Goal: Task Accomplishment & Management: Manage account settings

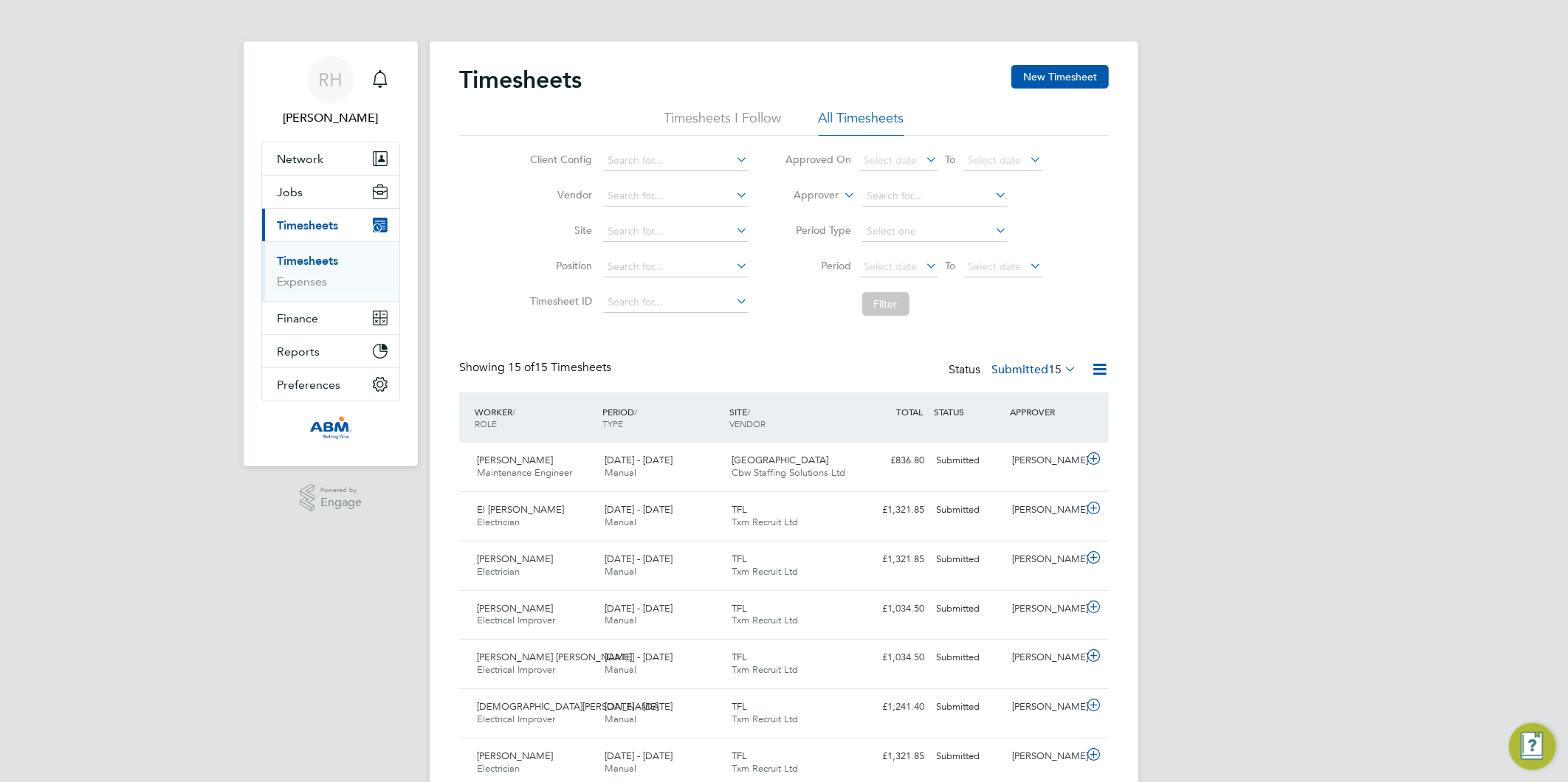
click at [333, 225] on span "Timesheets" at bounding box center [307, 225] width 61 height 14
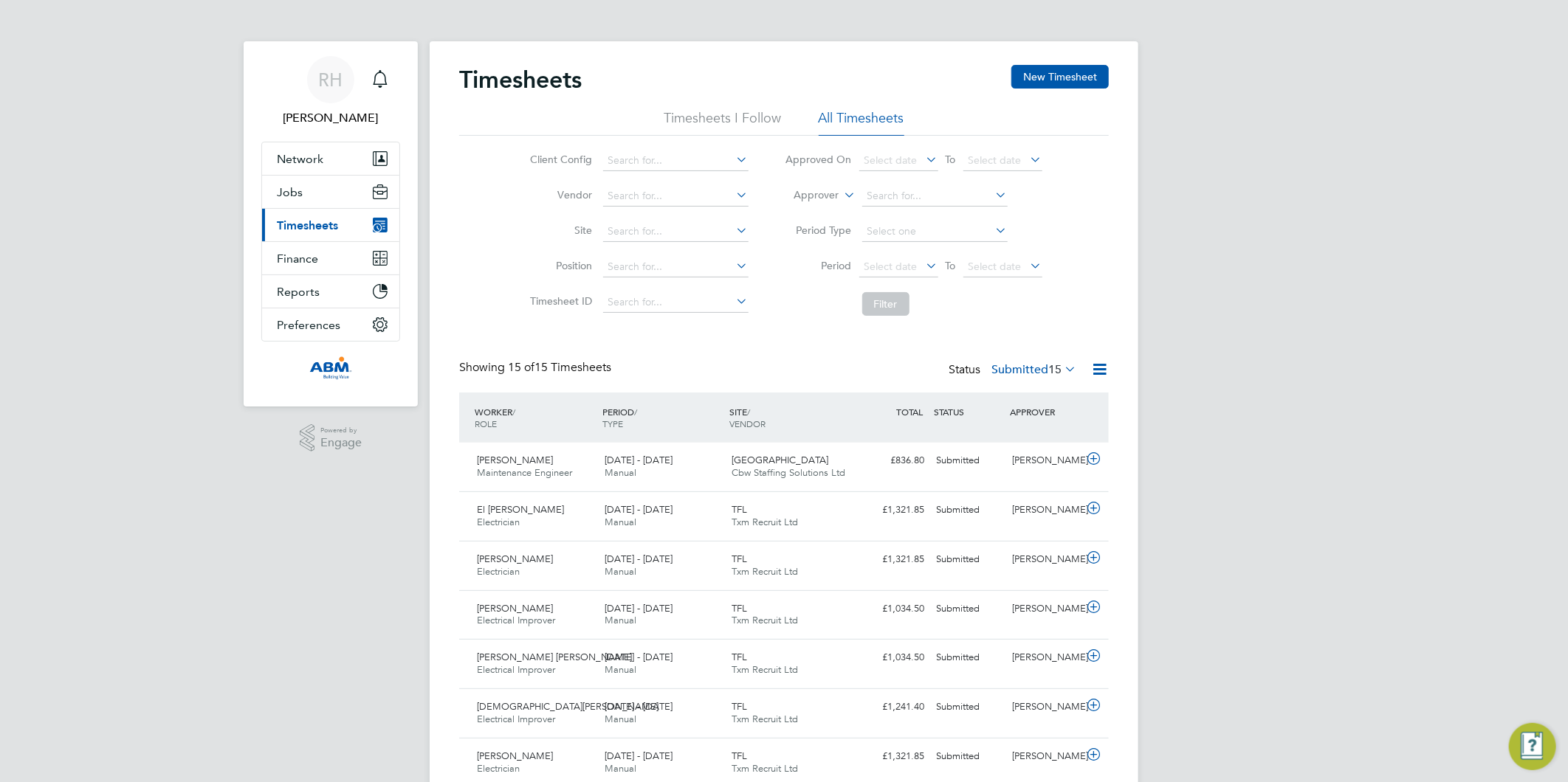
click at [288, 225] on span "Timesheets" at bounding box center [307, 225] width 61 height 14
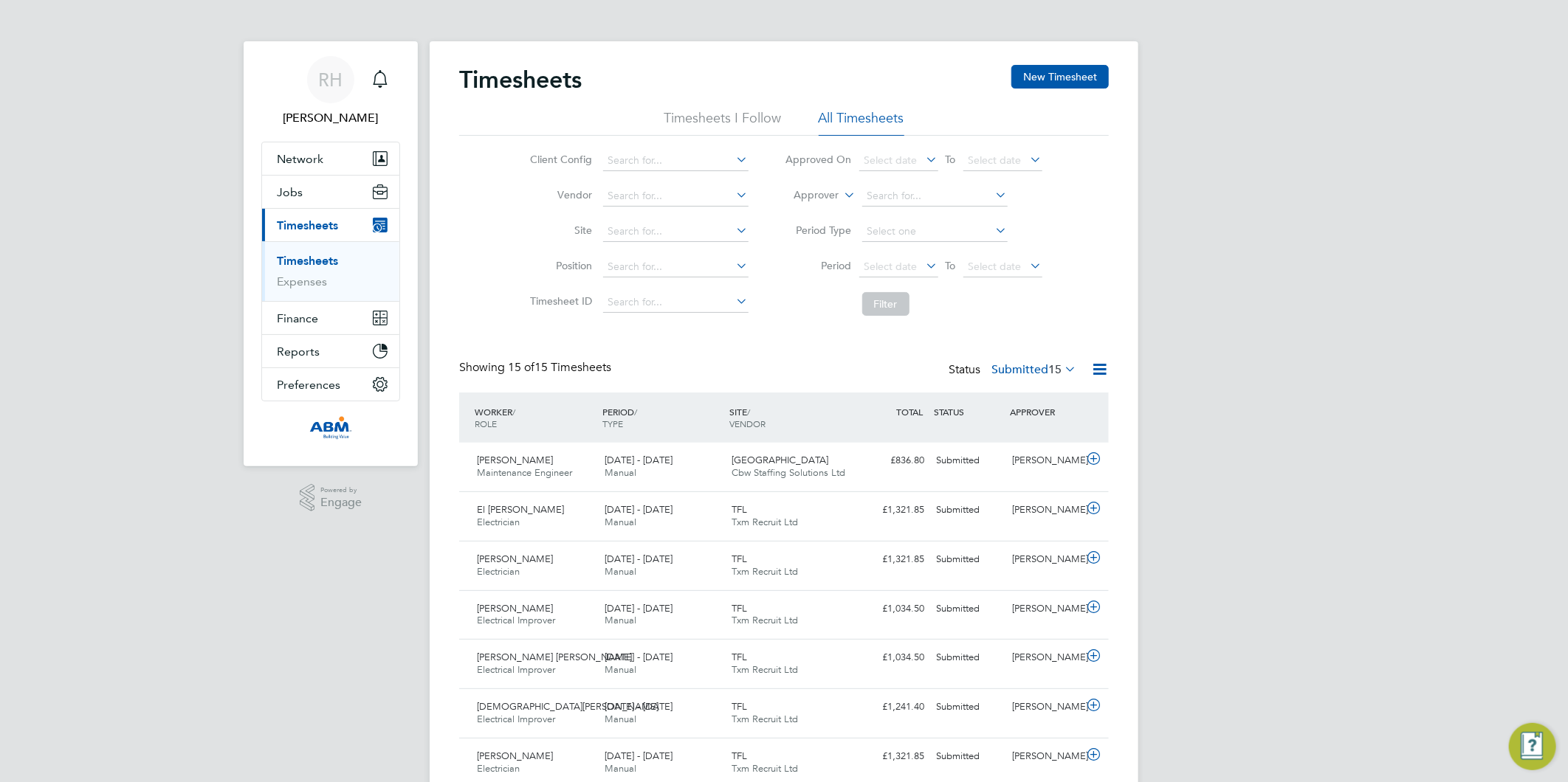
click at [297, 255] on link "Timesheets" at bounding box center [307, 260] width 61 height 14
click at [303, 277] on link "Expenses" at bounding box center [302, 281] width 50 height 14
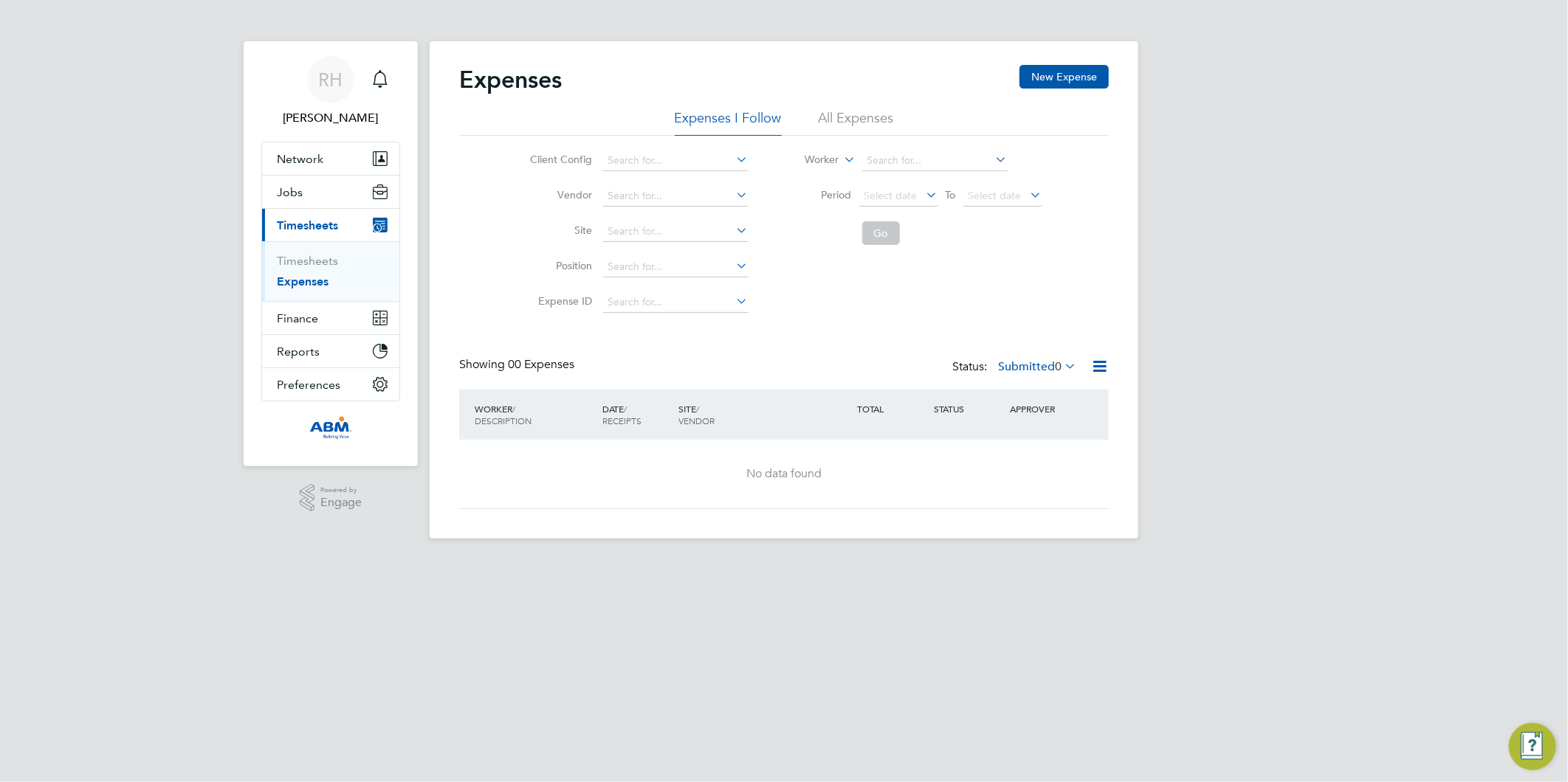
click at [849, 126] on li "All Expenses" at bounding box center [856, 122] width 75 height 26
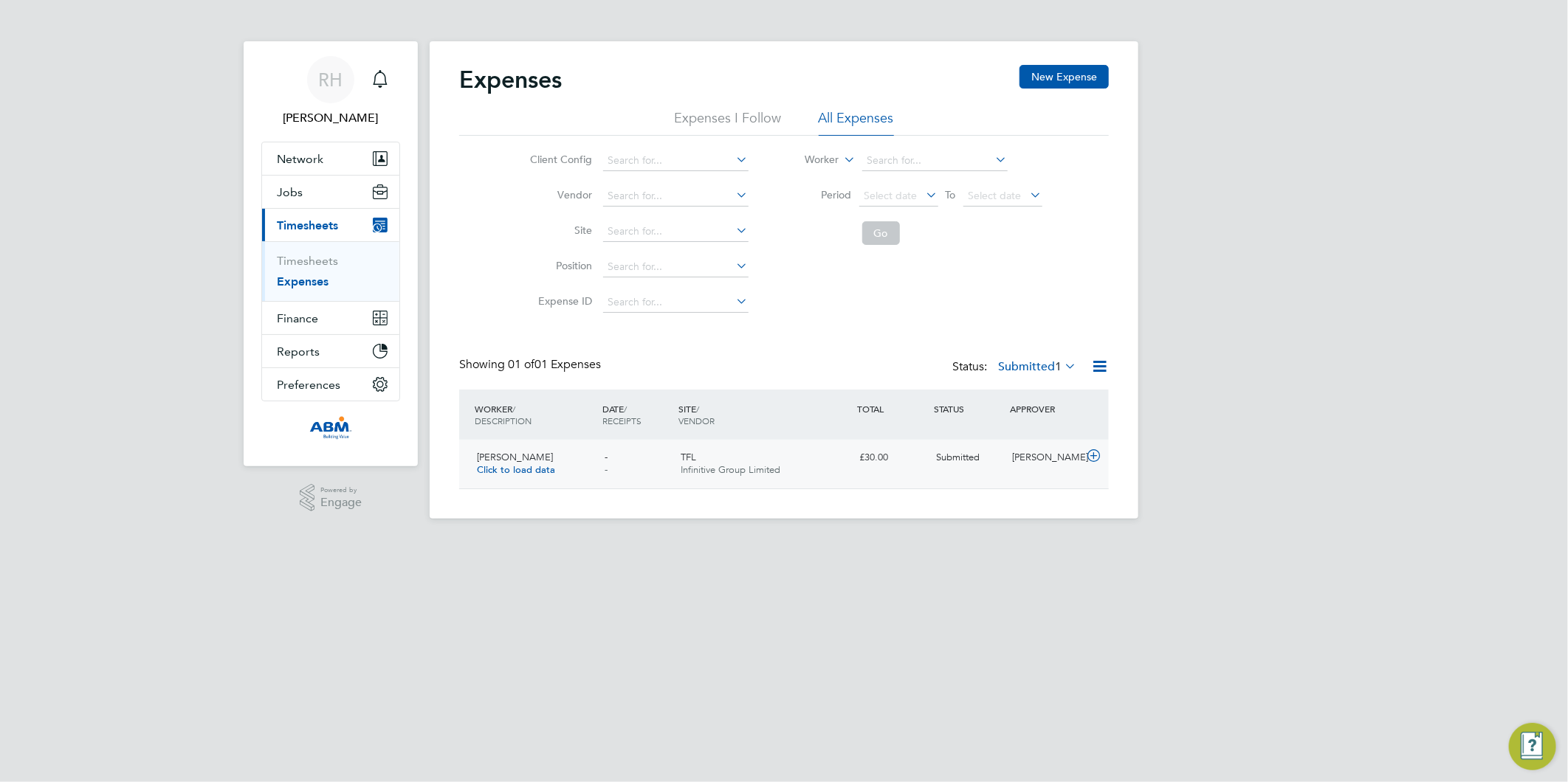
click at [516, 471] on span "Click to load data" at bounding box center [516, 469] width 78 height 12
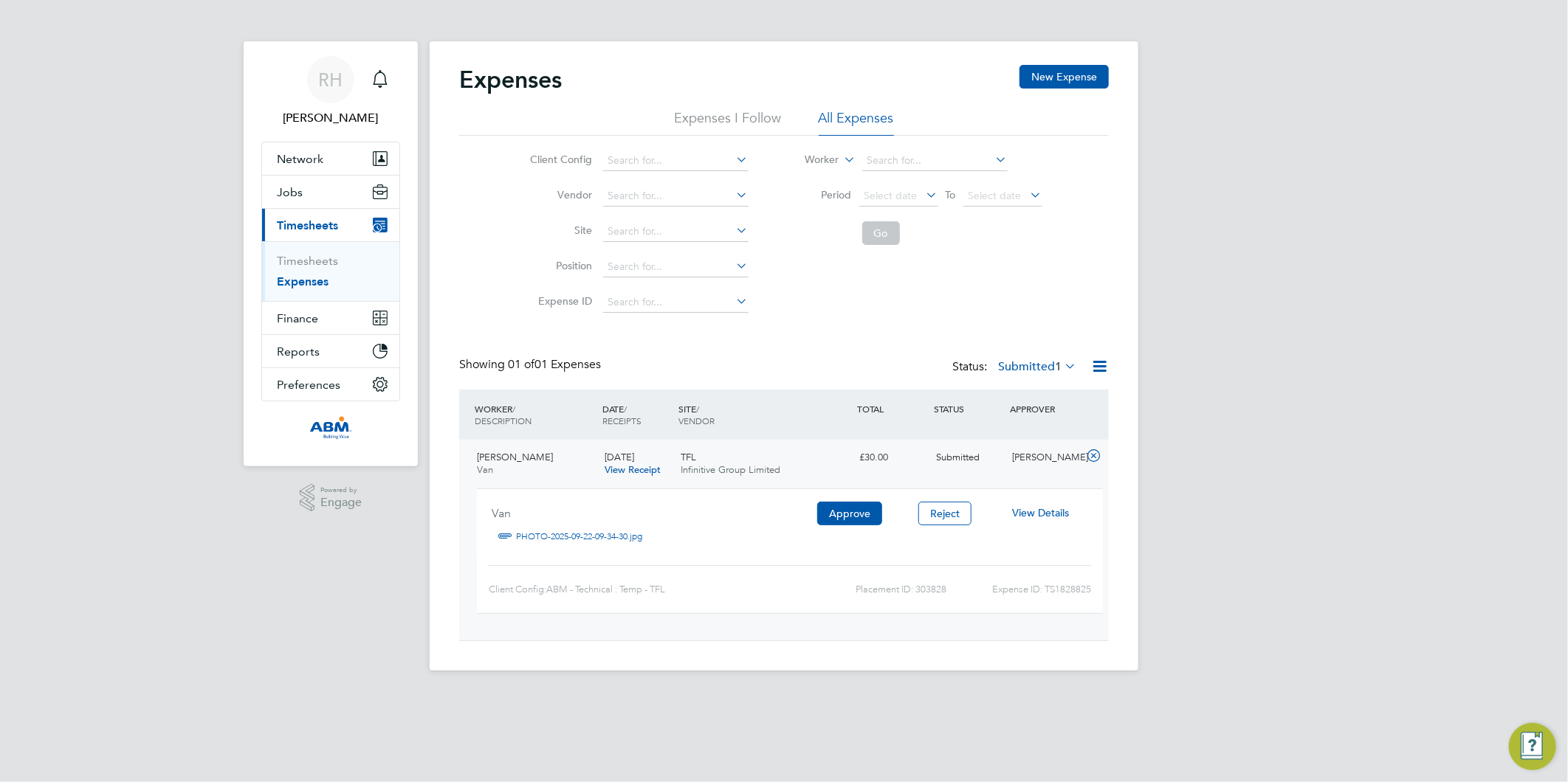
click at [572, 537] on link "PHOTO-2025-09-22-09-34-30.jpg" at bounding box center [579, 536] width 126 height 22
click at [1026, 514] on span "View Details" at bounding box center [1040, 513] width 57 height 13
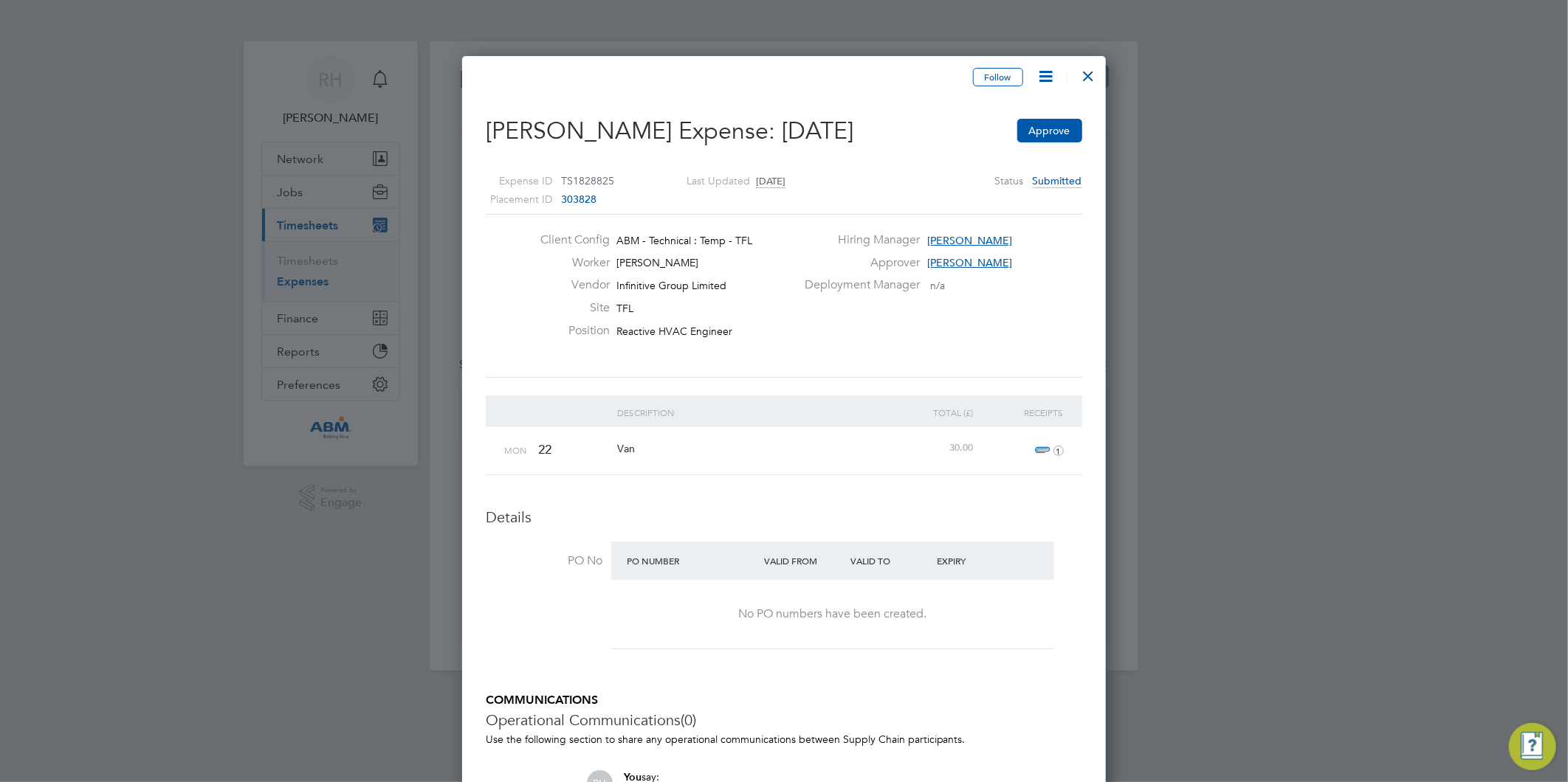
click at [1091, 73] on div at bounding box center [1089, 72] width 26 height 26
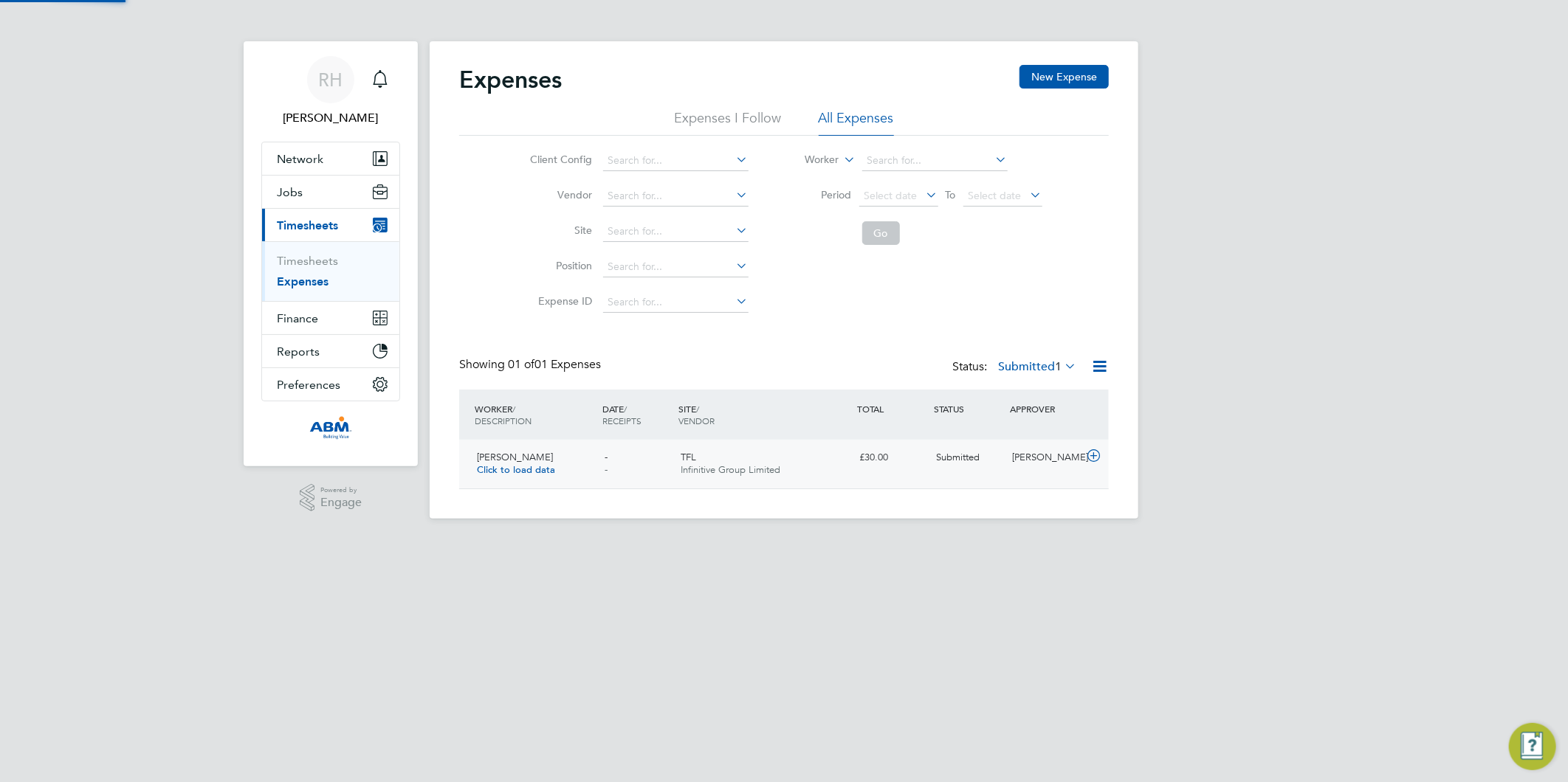
scroll to position [37, 178]
click at [1090, 455] on icon at bounding box center [1094, 456] width 18 height 12
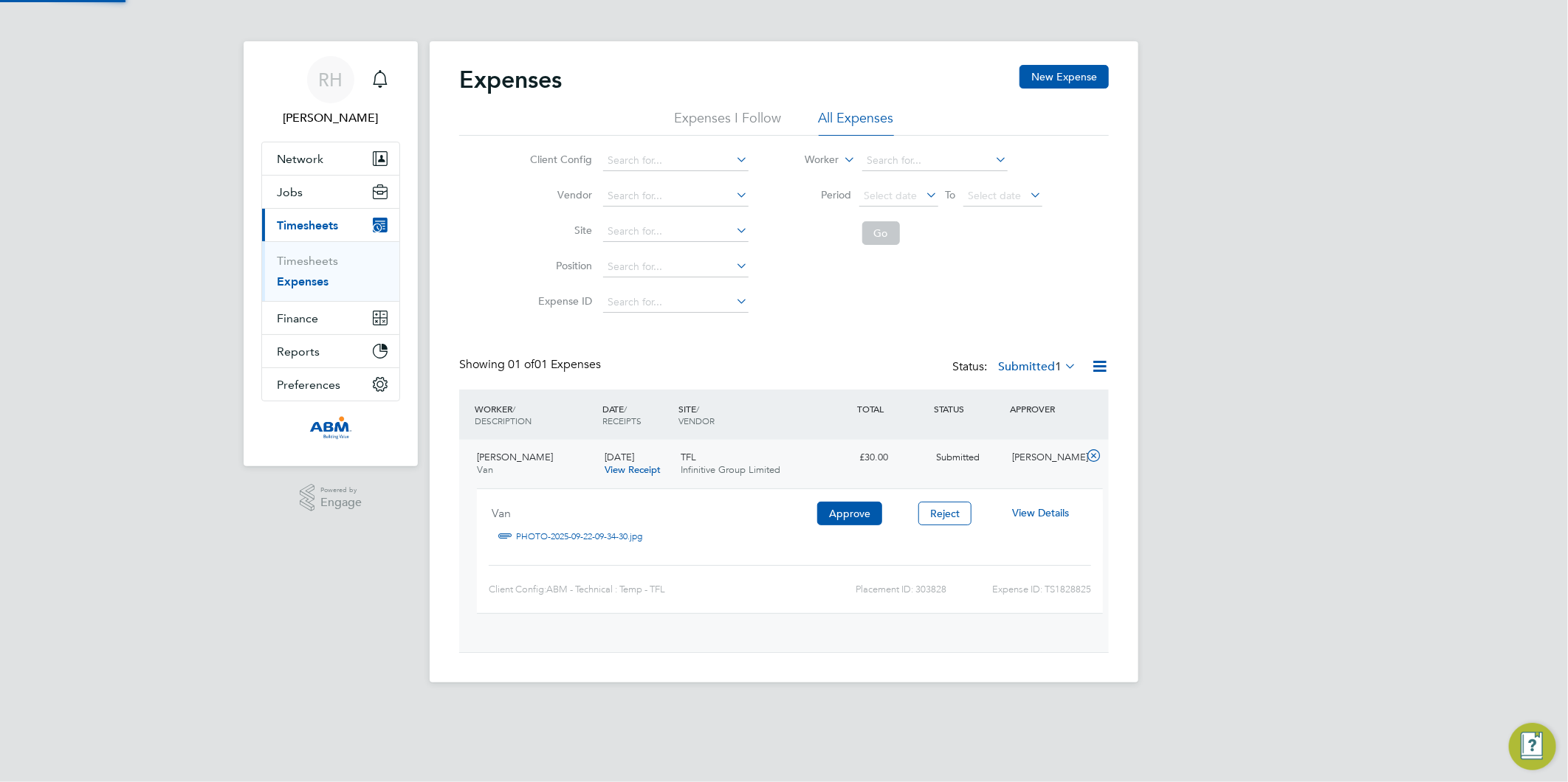
scroll to position [24, 266]
click at [550, 532] on link "PHOTO-2025-09-22-09-34-30.jpg" at bounding box center [579, 536] width 126 height 22
click at [311, 266] on link "Timesheets" at bounding box center [307, 260] width 61 height 14
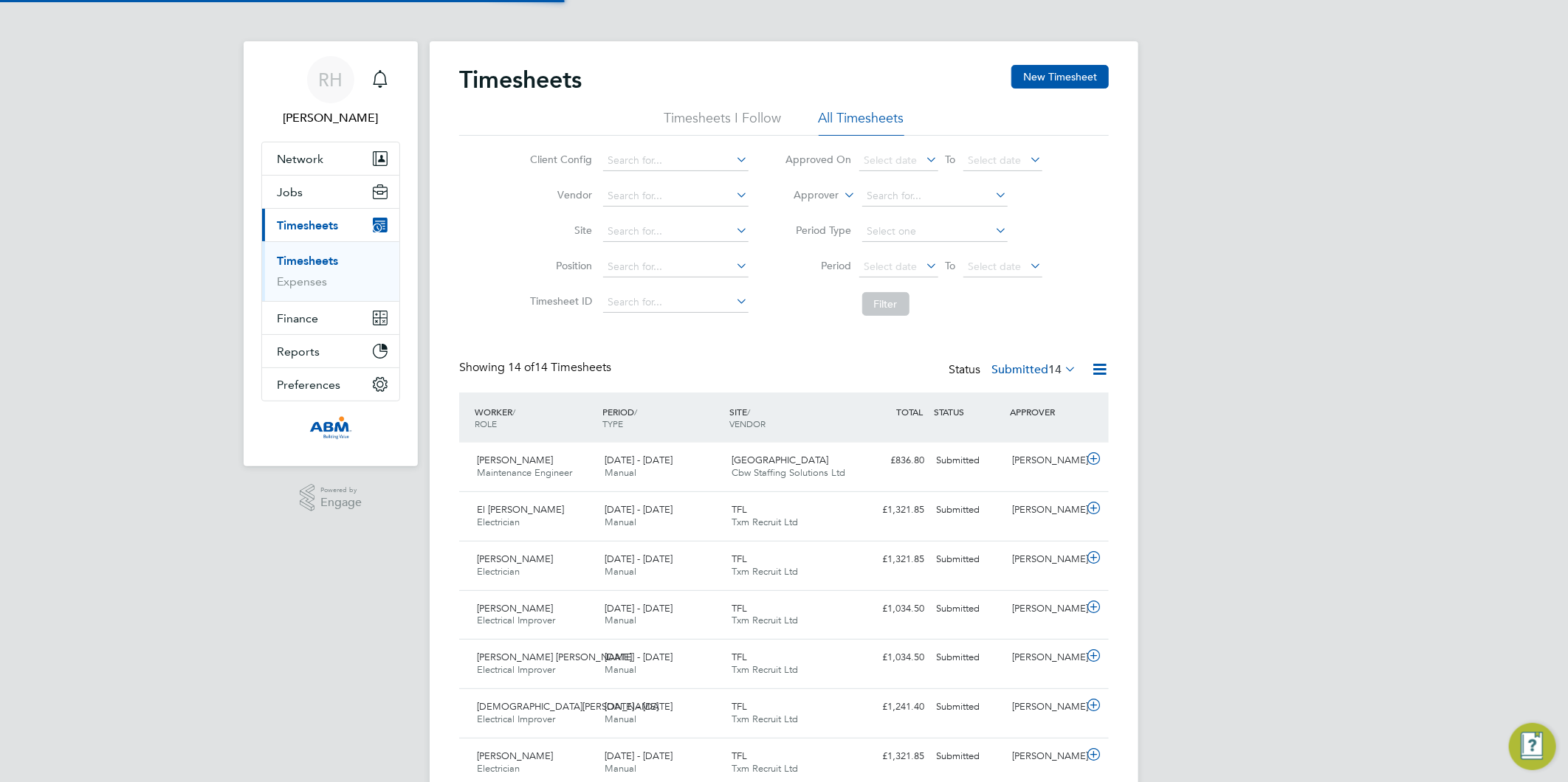
scroll to position [37, 128]
click at [886, 197] on input at bounding box center [935, 196] width 145 height 21
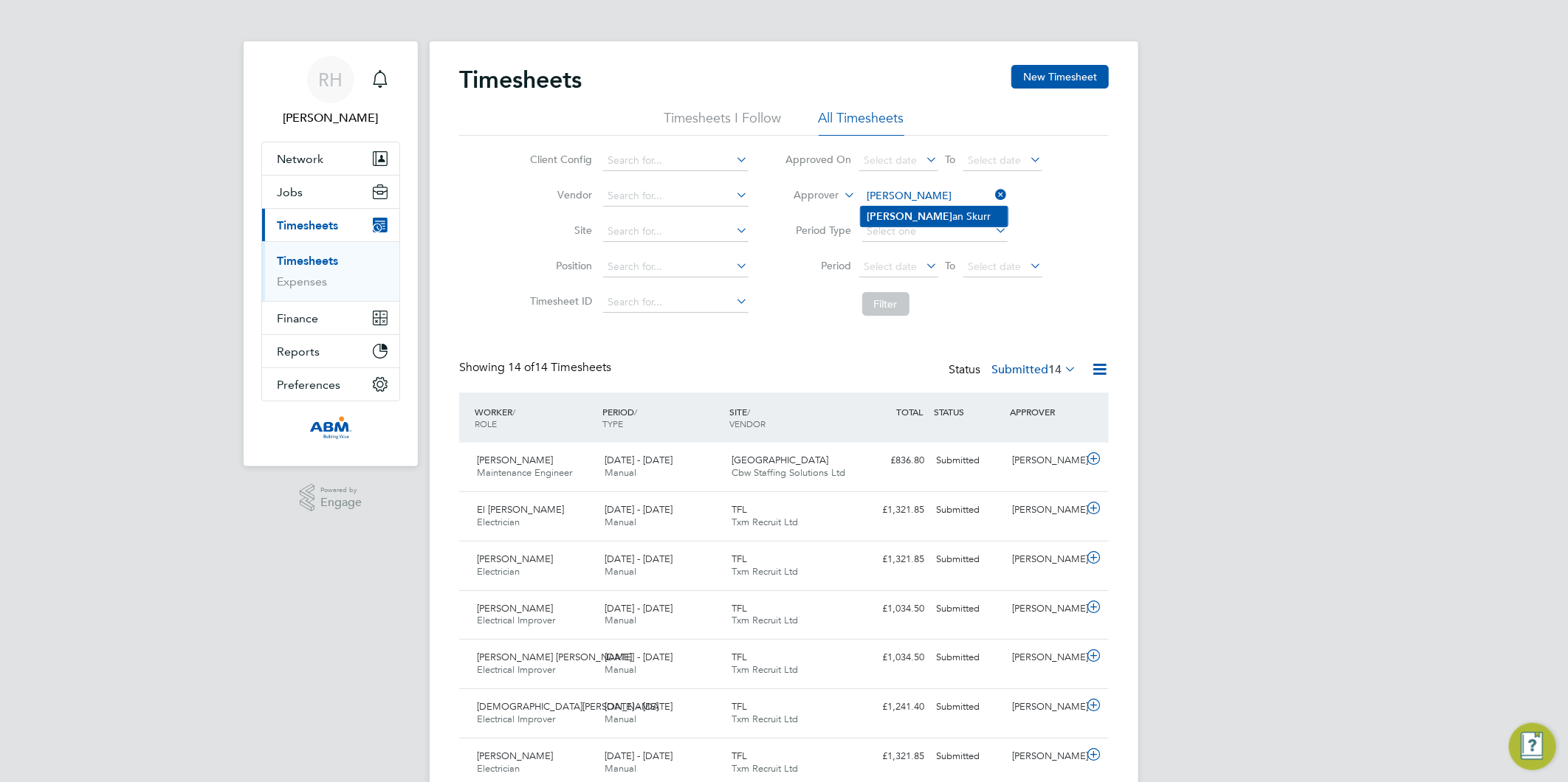
click at [900, 209] on li "[PERSON_NAME] an Skurr" at bounding box center [934, 216] width 147 height 20
type input "[PERSON_NAME]"
click at [882, 304] on button "Filter" at bounding box center [886, 304] width 47 height 24
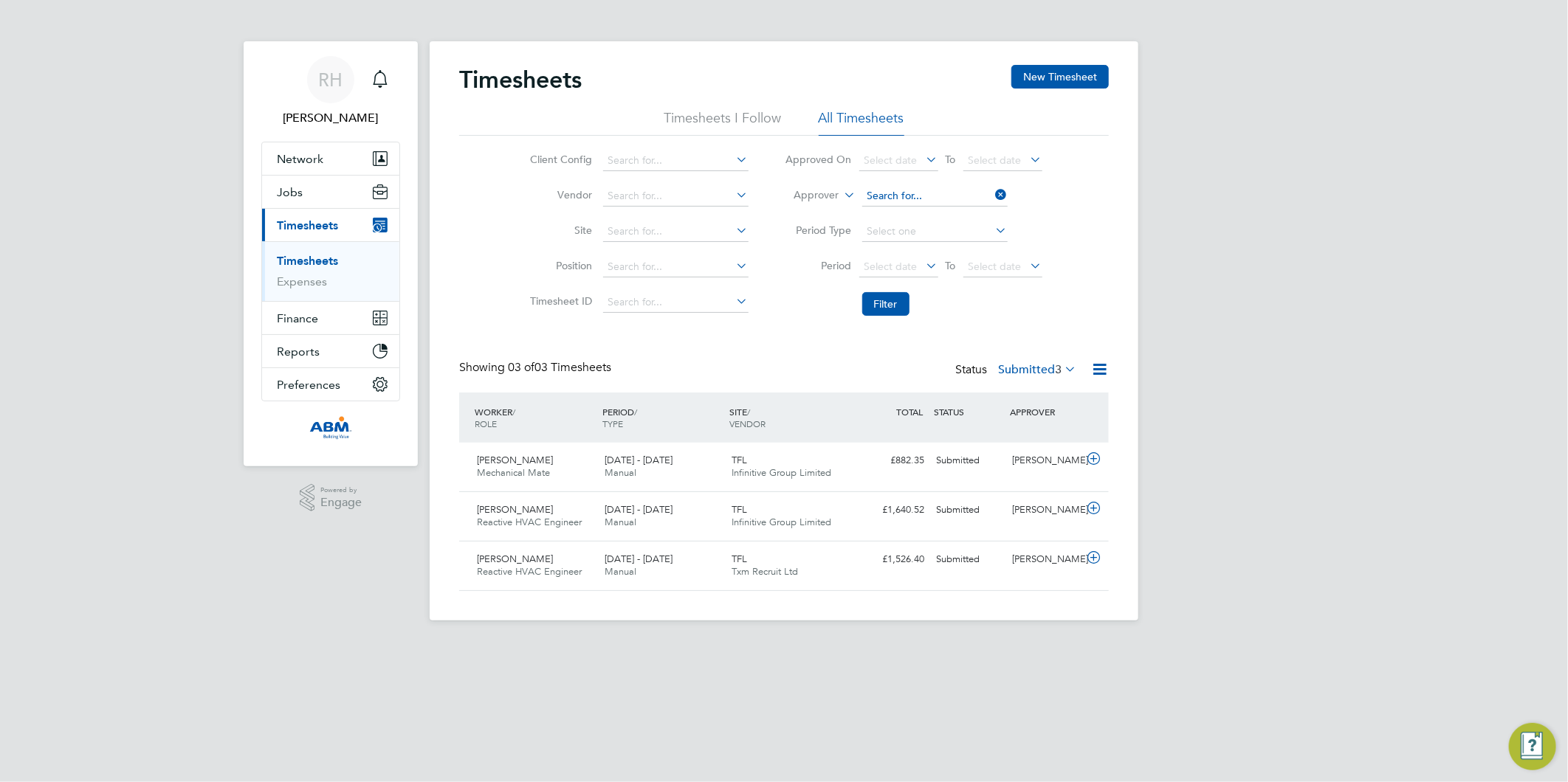
click at [905, 193] on input at bounding box center [935, 196] width 145 height 21
type input "[PERSON_NAME]"
click at [993, 193] on icon at bounding box center [993, 194] width 0 height 21
click at [884, 304] on button "Filter" at bounding box center [886, 304] width 47 height 24
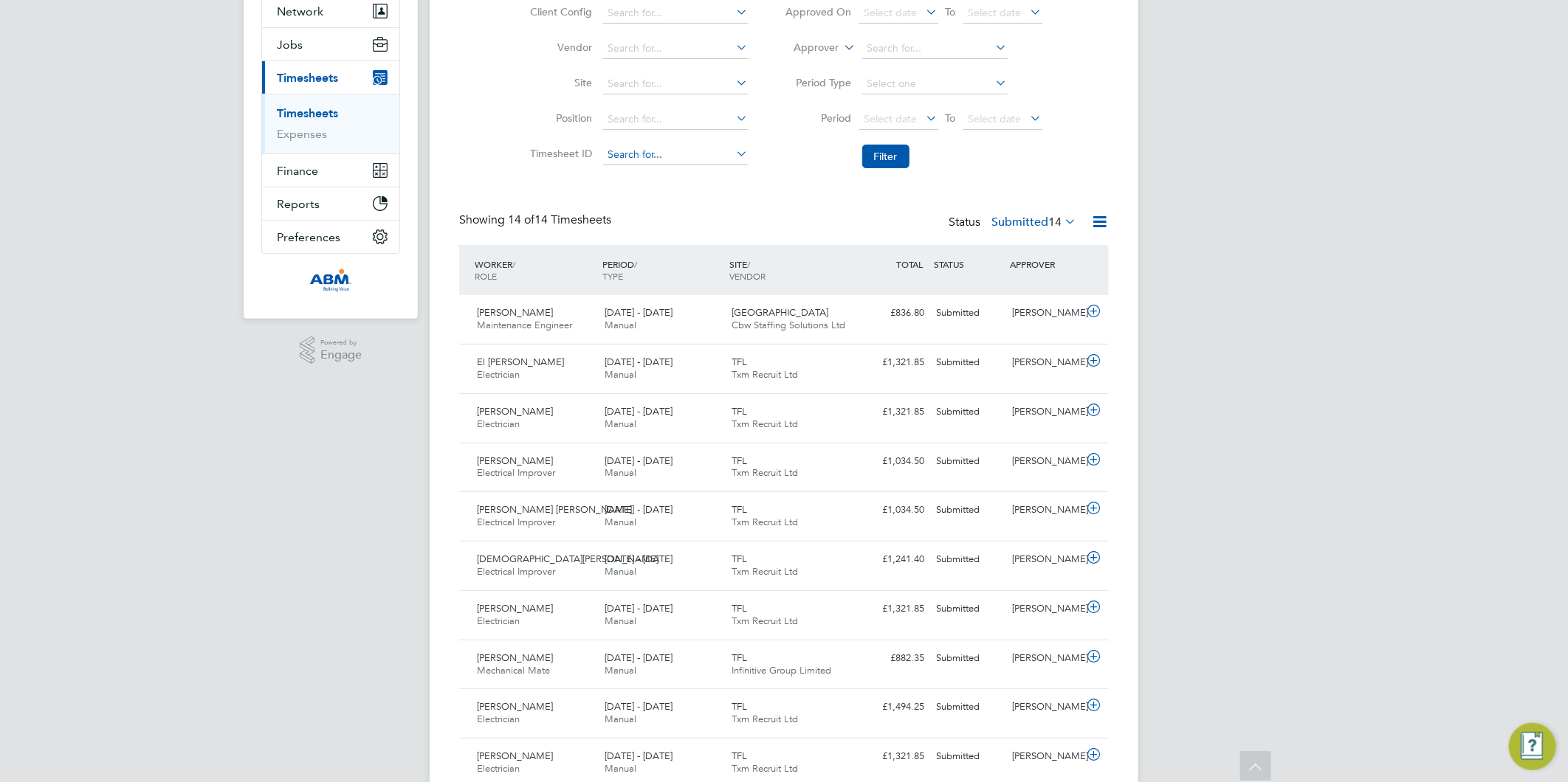
scroll to position [0, 0]
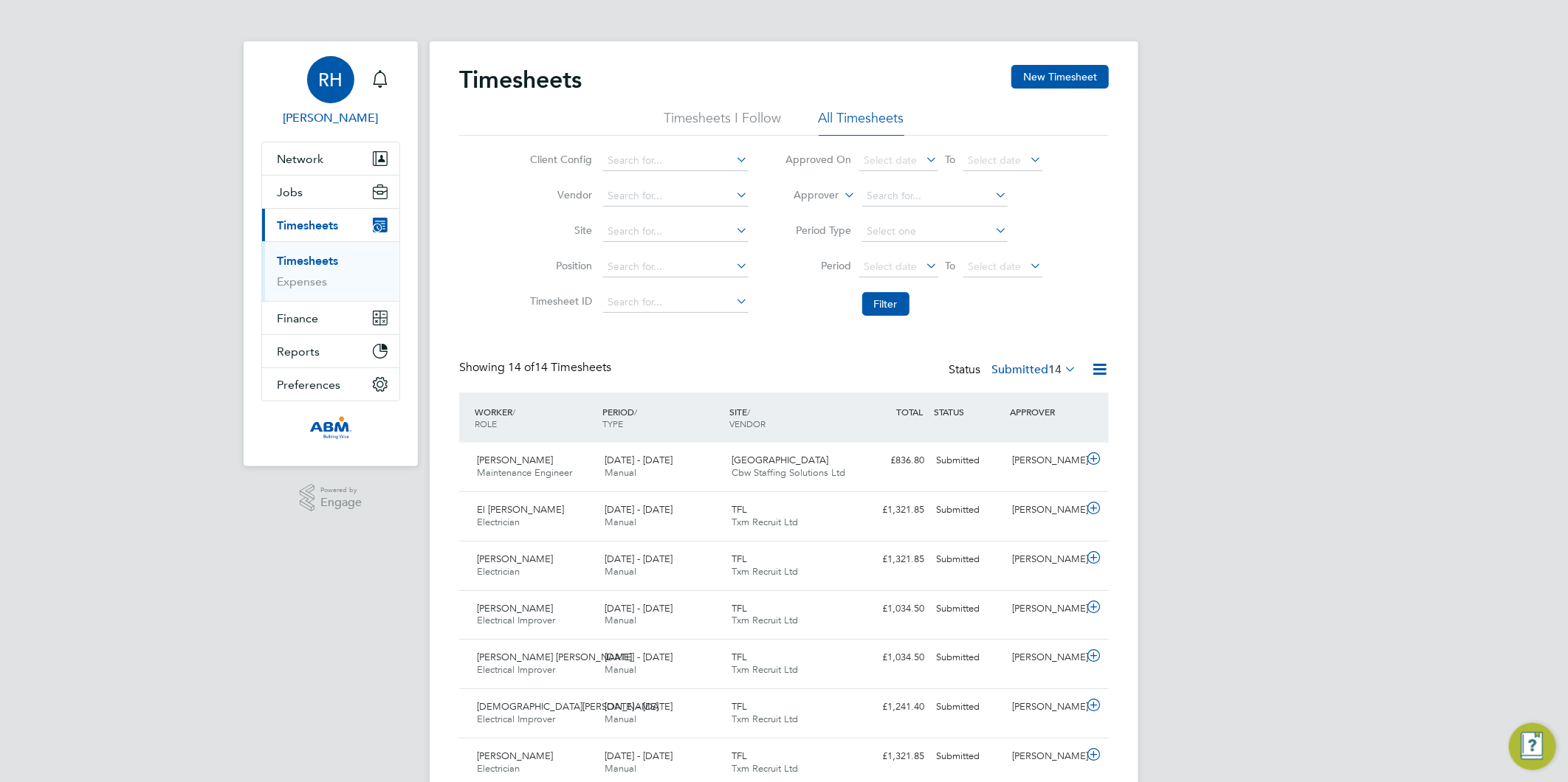
click at [340, 85] on span "RH" at bounding box center [330, 79] width 24 height 19
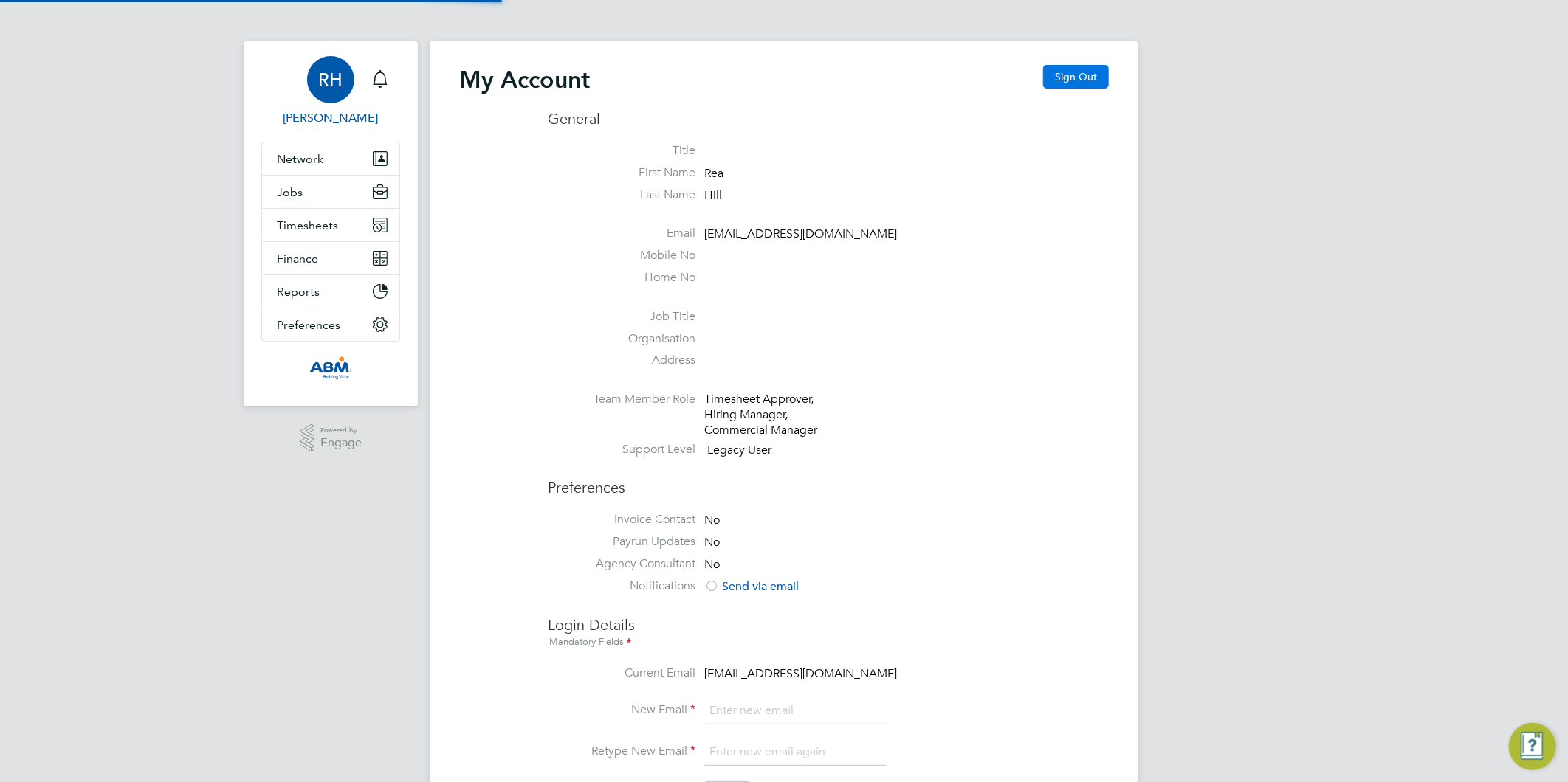
click at [1062, 73] on button "Sign Out" at bounding box center [1076, 77] width 66 height 24
